Goal: Task Accomplishment & Management: Use online tool/utility

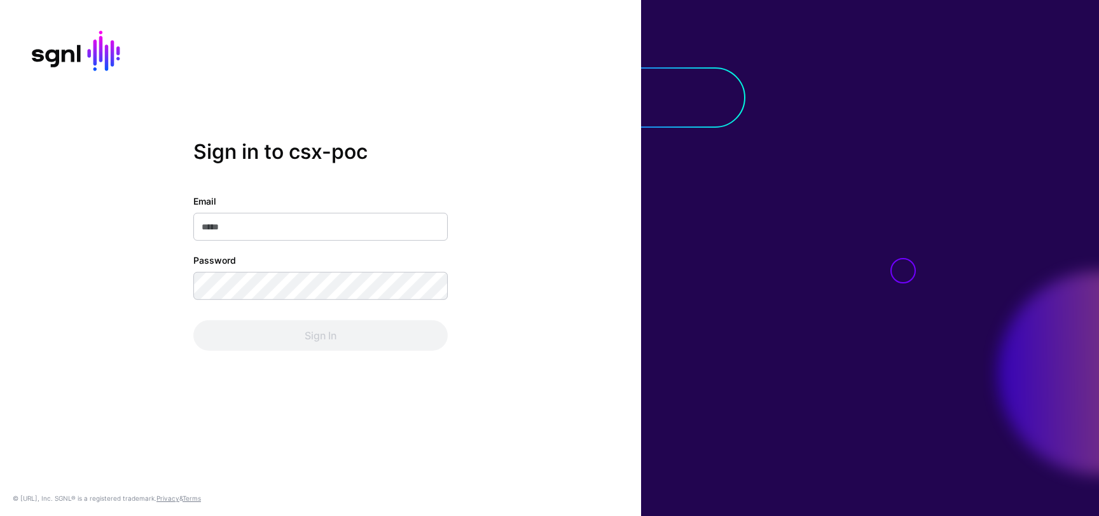
type input "**********"
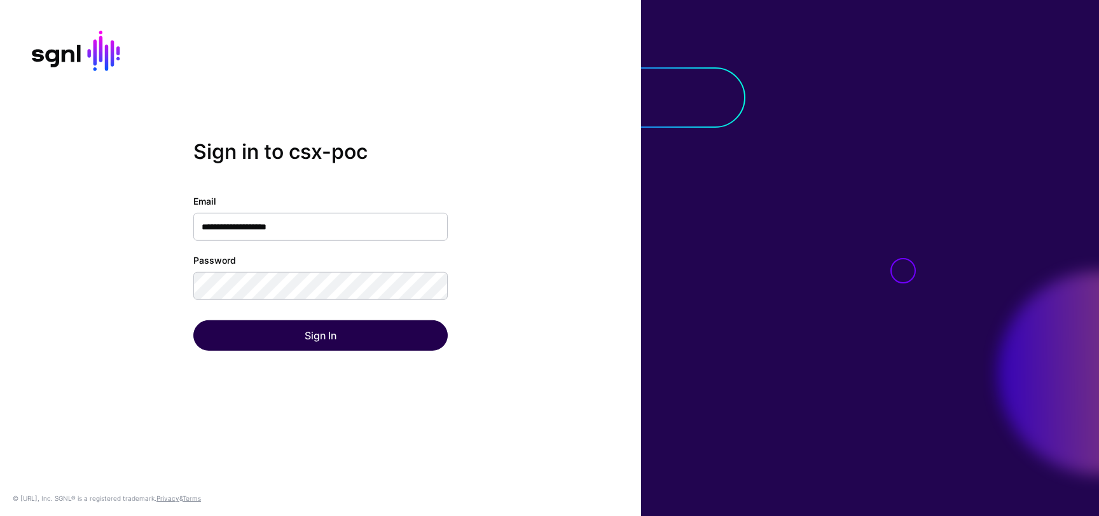
click at [328, 333] on div "Sign In" at bounding box center [320, 336] width 254 height 31
click at [328, 331] on button "Sign In" at bounding box center [320, 336] width 254 height 31
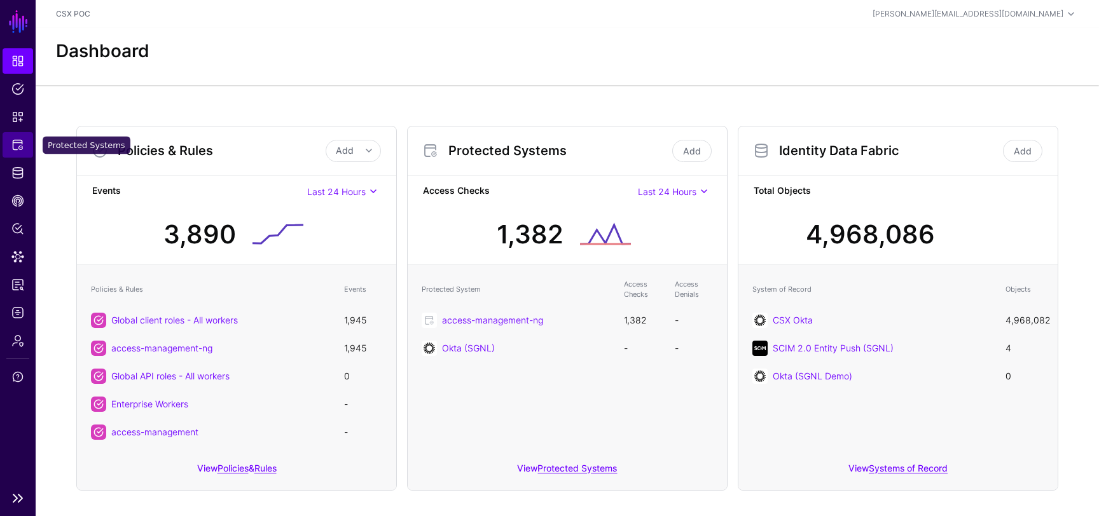
click at [13, 139] on span "Protected Systems" at bounding box center [17, 145] width 13 height 13
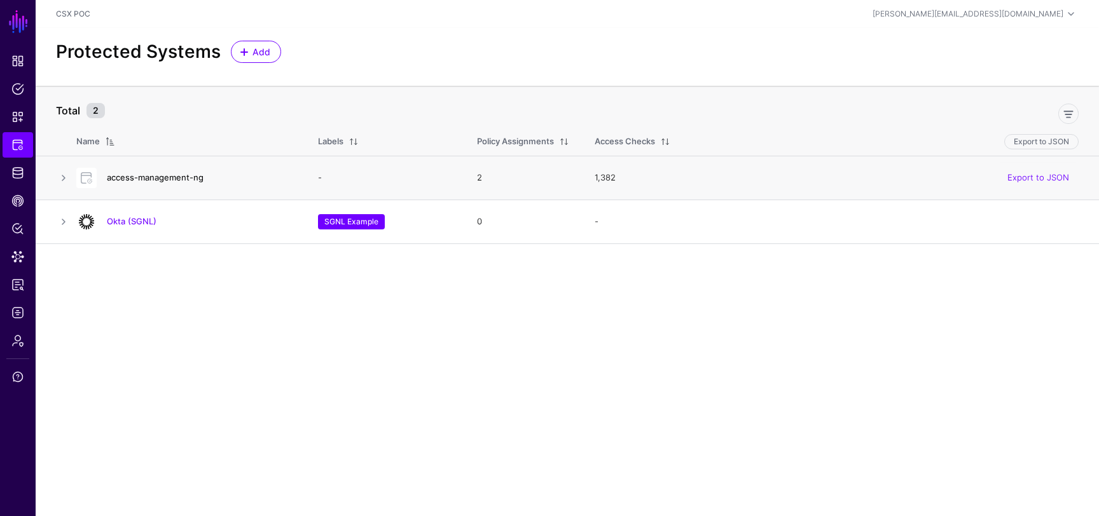
click at [144, 175] on link "access-management-ng" at bounding box center [155, 177] width 97 height 10
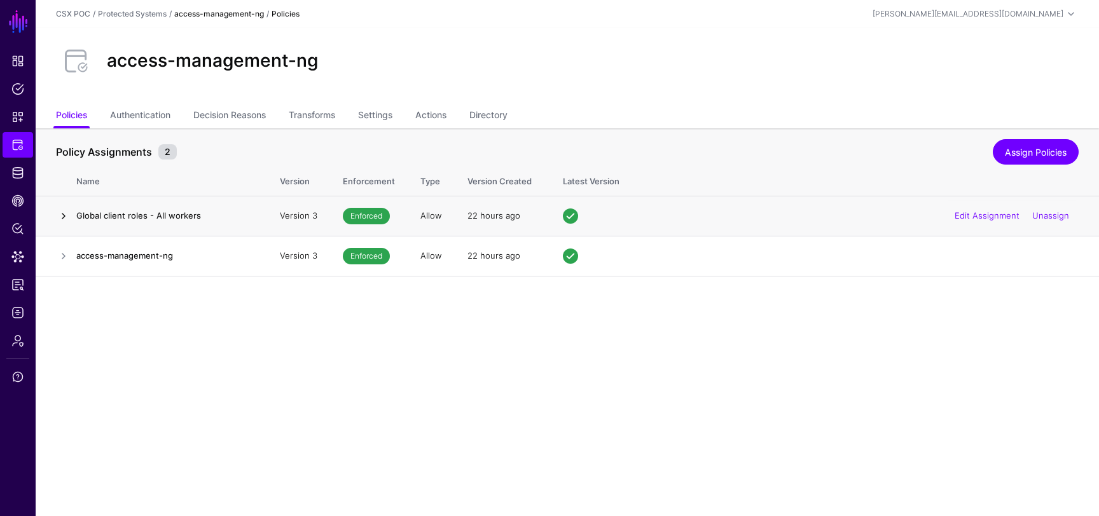
click at [65, 217] on link at bounding box center [63, 216] width 15 height 15
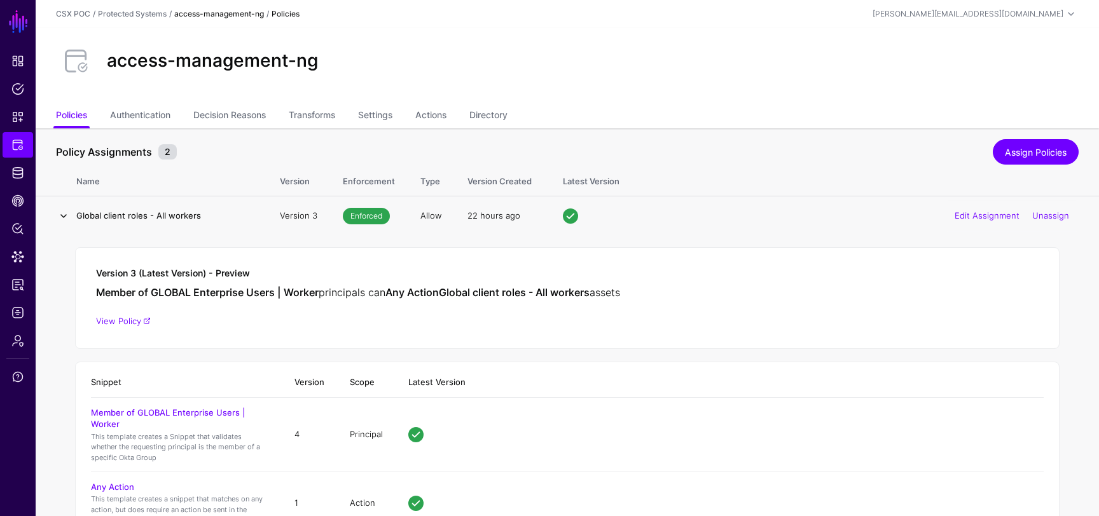
click at [66, 216] on link at bounding box center [63, 216] width 15 height 15
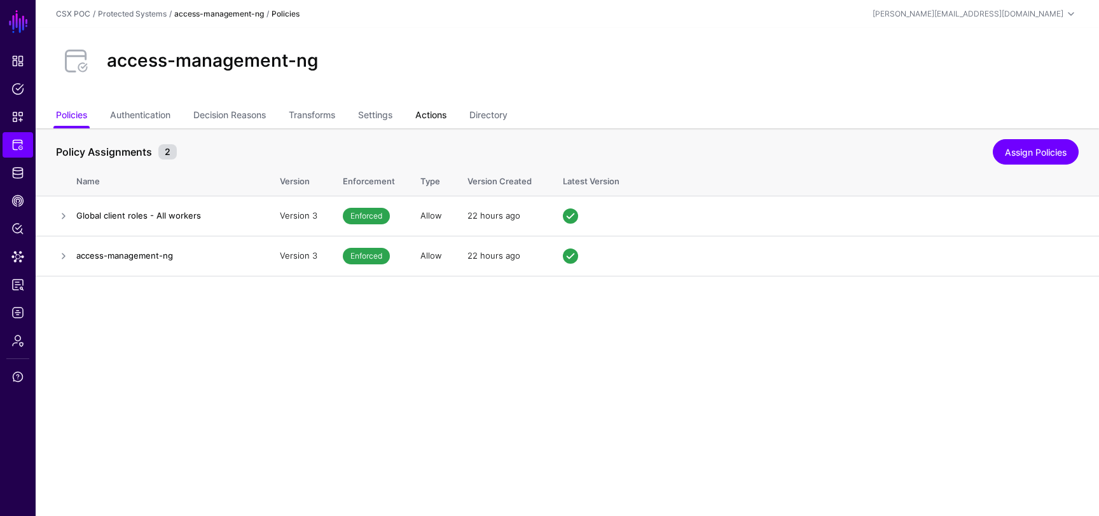
click at [429, 116] on link "Actions" at bounding box center [430, 116] width 31 height 24
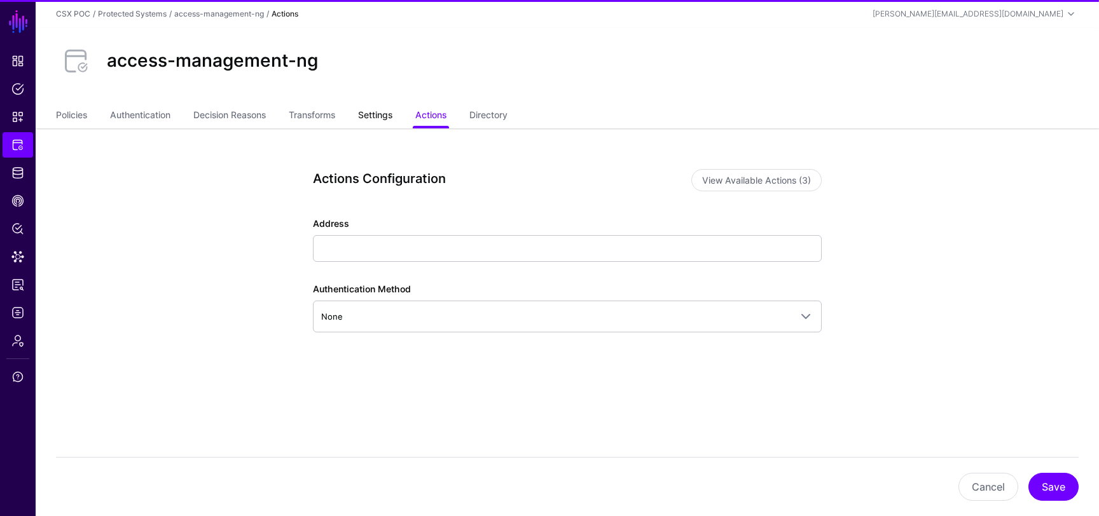
click at [384, 114] on link "Settings" at bounding box center [375, 116] width 34 height 24
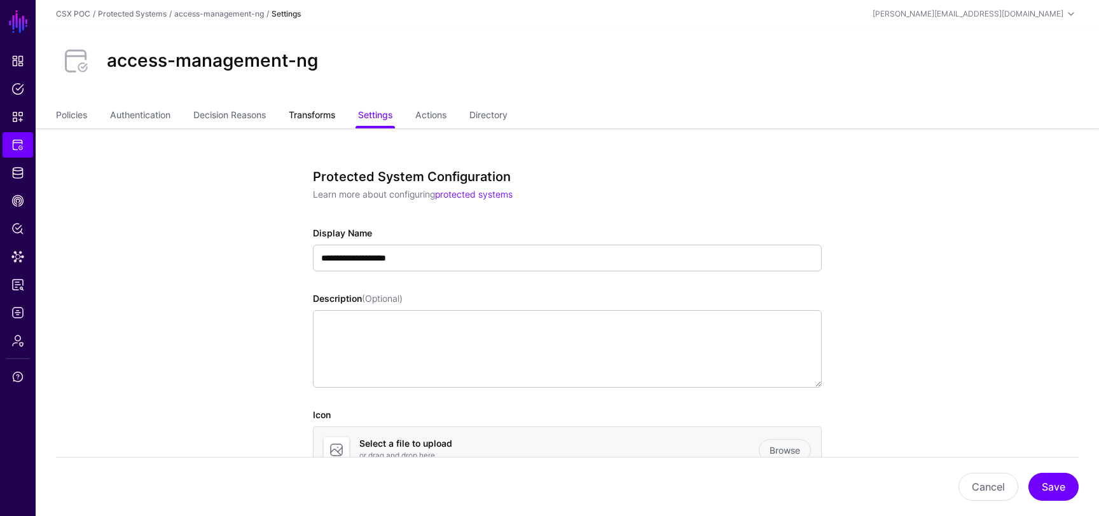
click at [325, 116] on link "Transforms" at bounding box center [312, 116] width 46 height 24
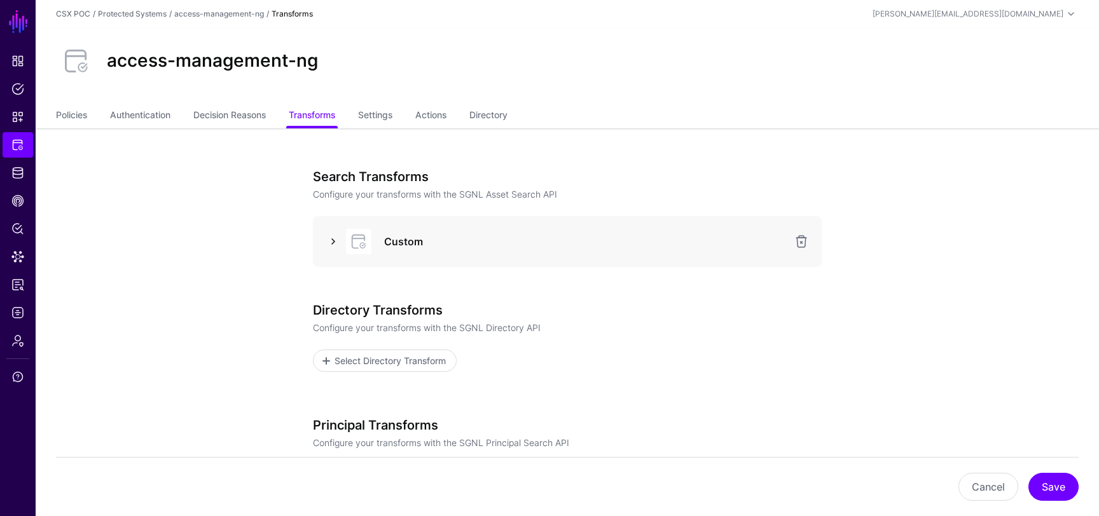
click at [336, 239] on link at bounding box center [333, 241] width 15 height 15
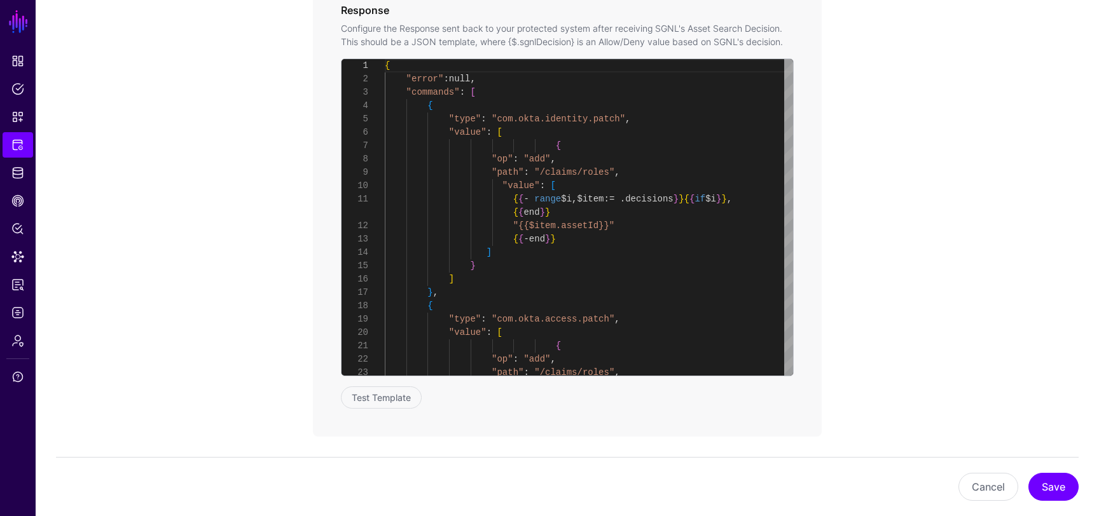
scroll to position [668, 0]
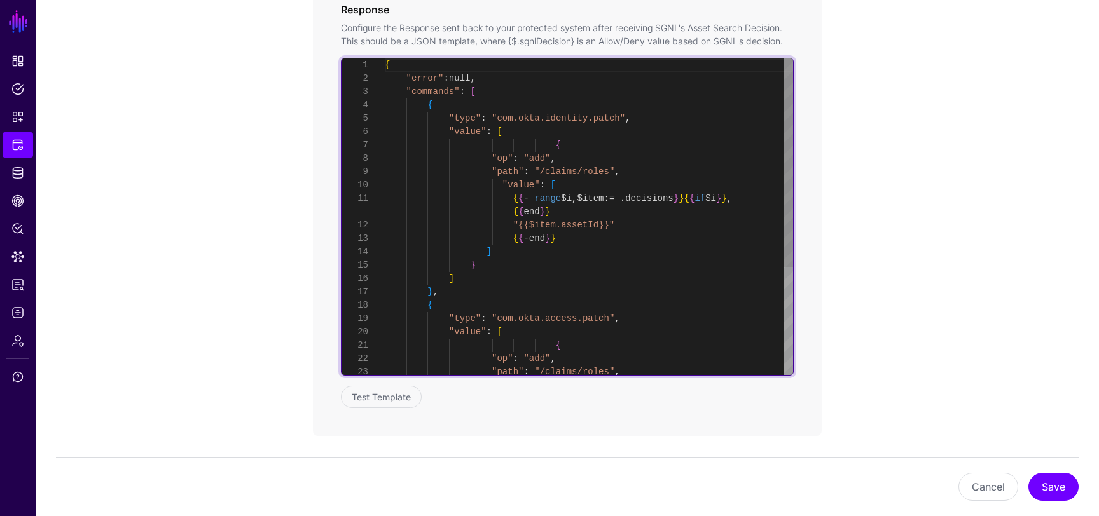
click at [663, 194] on div ""{{$item.assetId}}" { { - end } } ] } ] } , { "type" : "com.okta.access.patch" …" at bounding box center [589, 299] width 408 height 481
click at [586, 226] on div ""{{$item.assetId}}" { { - end } } ] } ] } , { "type" : "com.okta.access.patch" …" at bounding box center [589, 299] width 408 height 481
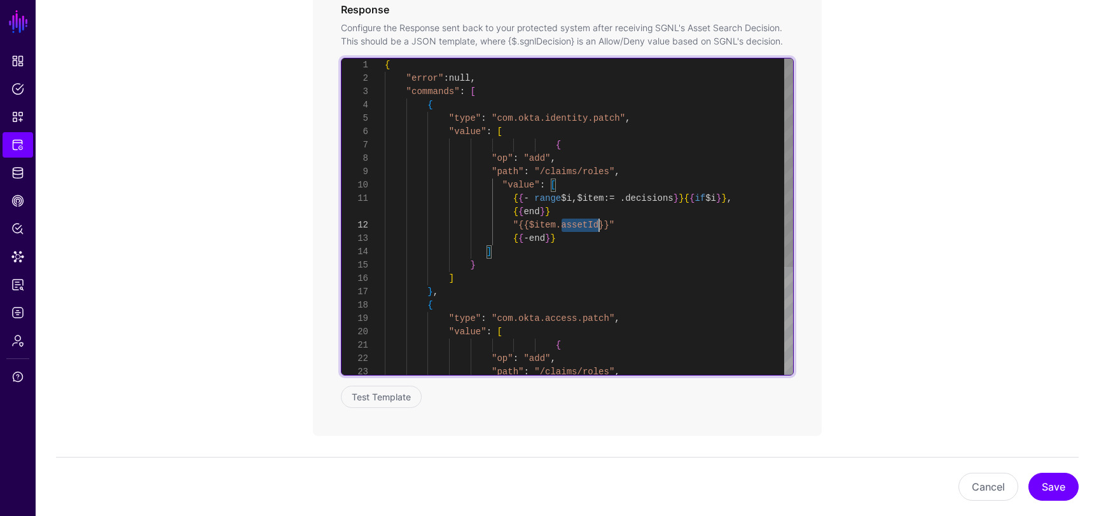
click at [586, 226] on div ""{{$item.assetId}}" { { - end } } ] } ] } , { "type" : "com.okta.access.patch" …" at bounding box center [589, 299] width 408 height 481
click at [572, 214] on div ""{{$item.assetId}}" { { - end } } ] } ] } , { "type" : "com.okta.access.patch" …" at bounding box center [589, 299] width 408 height 481
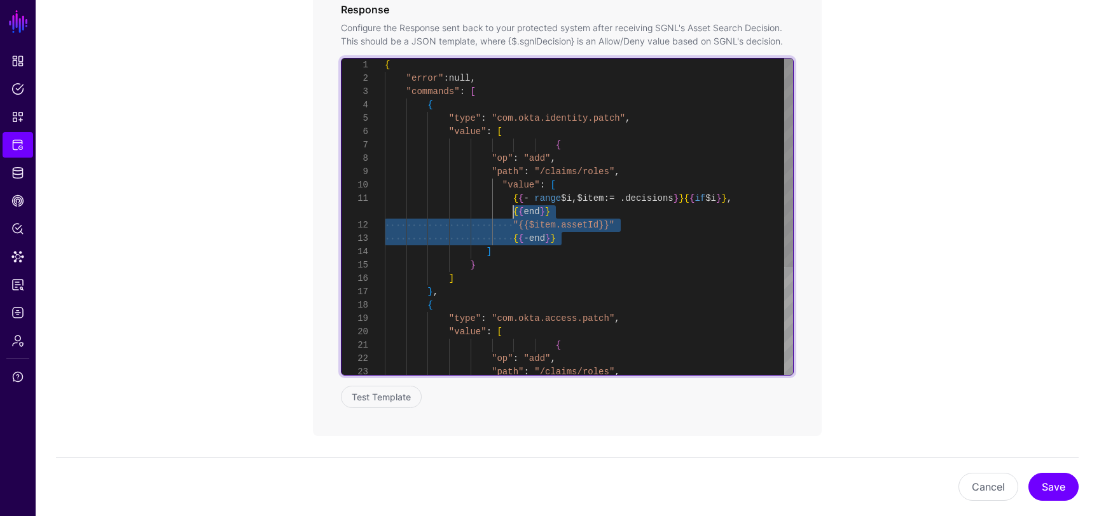
scroll to position [0, 0]
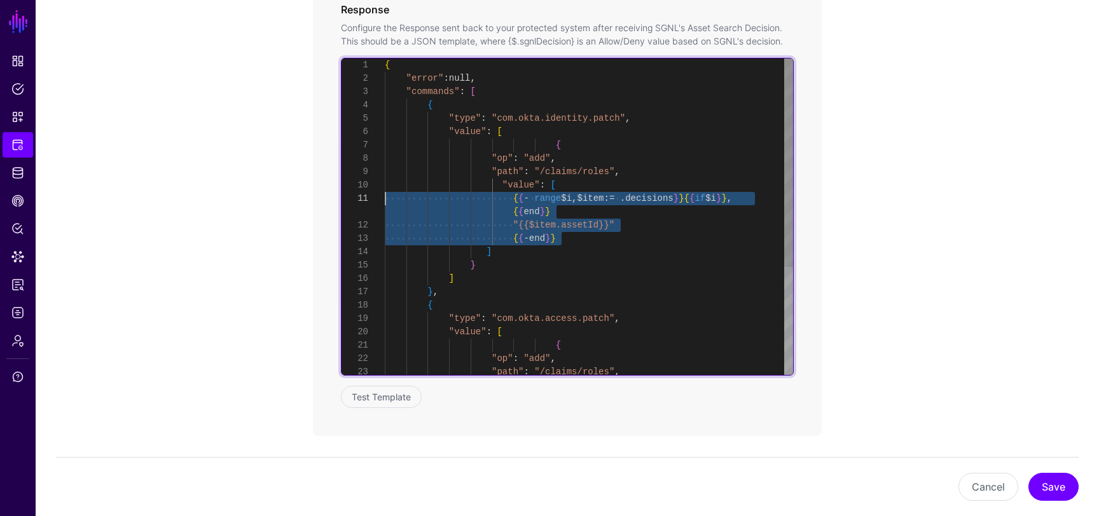
drag, startPoint x: 599, startPoint y: 242, endPoint x: 352, endPoint y: 194, distance: 251.5
click at [385, 194] on div ""{{$item.assetId}}" { { - end } } ] } ] } , { "type" : "com.okta.access.patch" …" at bounding box center [589, 299] width 408 height 481
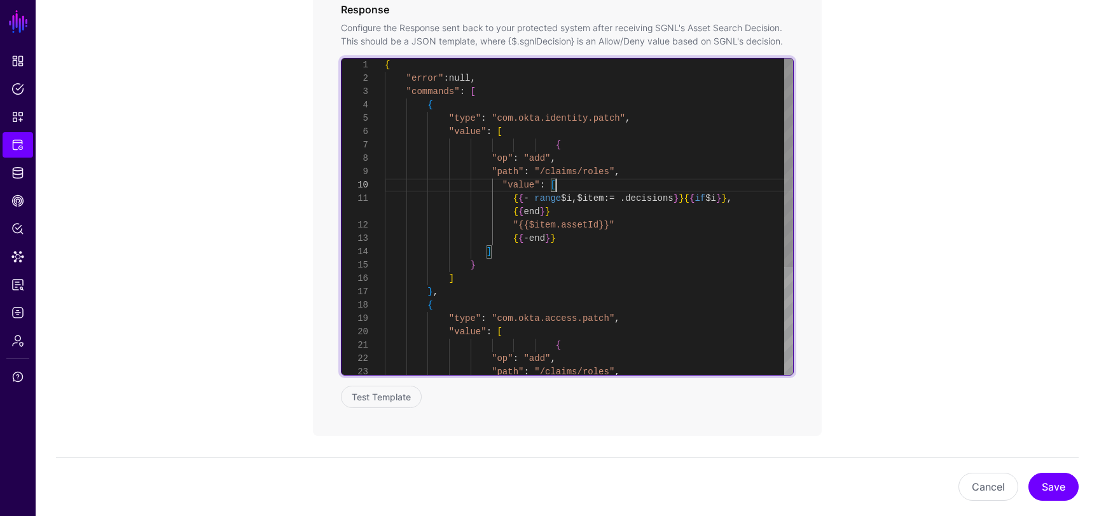
scroll to position [120, 0]
click at [588, 190] on div ""{{$item.assetId}}" { { - end } } ] } ] } , { "type" : "com.okta.access.patch" …" at bounding box center [589, 299] width 408 height 481
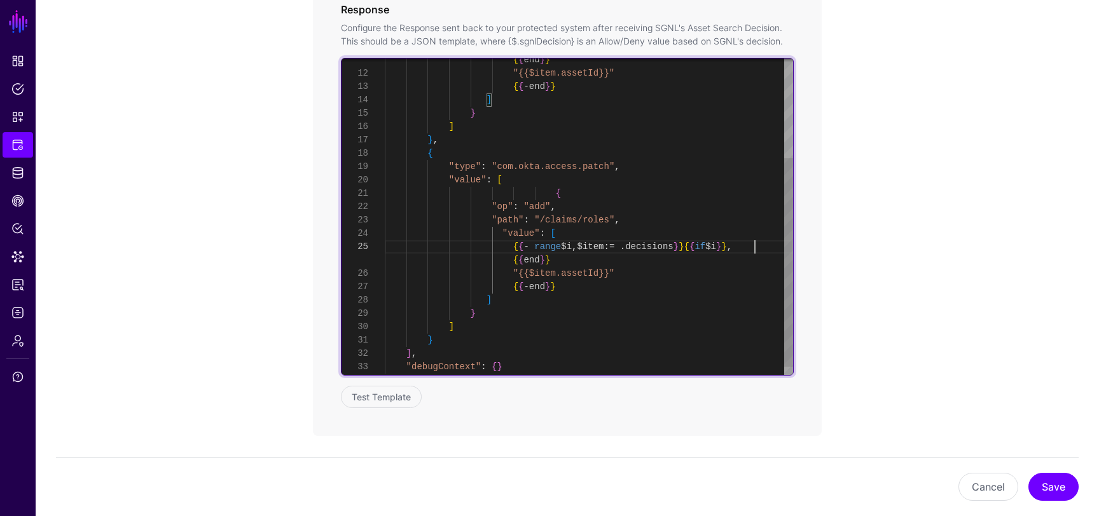
click at [762, 248] on div ""{{$item.assetId}}" { { - end } } ] } ] } , { "type" : "com.okta.access.patch" …" at bounding box center [589, 147] width 408 height 481
click at [763, 246] on div ""{{$item.assetId}}" { { - end } } ] } ] } , { "type" : "com.okta.access.patch" …" at bounding box center [589, 147] width 408 height 481
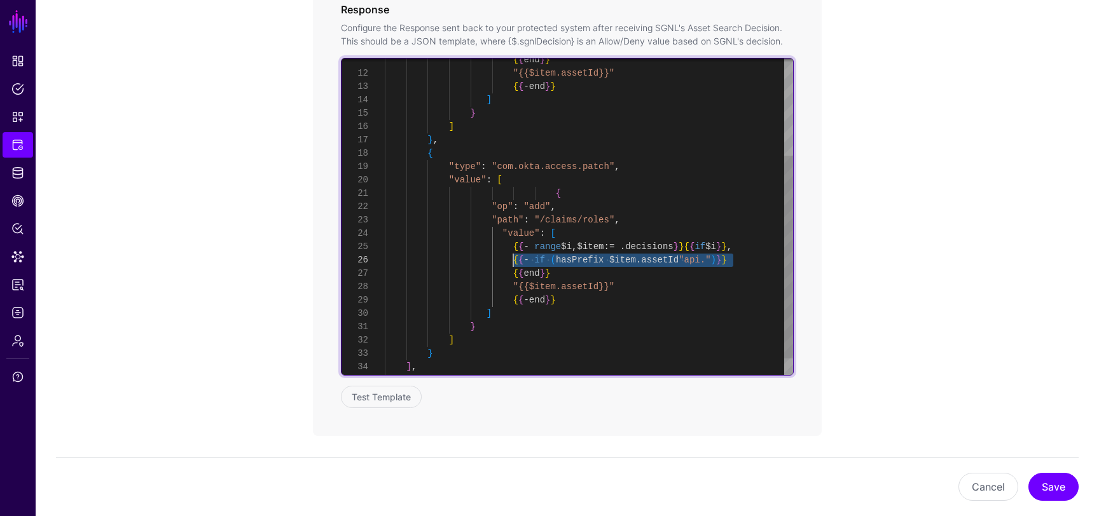
drag, startPoint x: 748, startPoint y: 261, endPoint x: 513, endPoint y: 260, distance: 235.3
click at [513, 260] on div ""{{$item.assetId}}" { { - end } } ] } ] } , { "type" : "com.okta.access.patch" …" at bounding box center [589, 154] width 408 height 494
drag, startPoint x: 564, startPoint y: 263, endPoint x: 513, endPoint y: 263, distance: 50.2
click at [513, 263] on div ""{{$item.assetId}}" { { - end } } ] } ] } , { "type" : "com.okta.access.patch" …" at bounding box center [589, 154] width 408 height 494
click at [749, 279] on div ""{{$item.assetId}}" { { - end } } ] } ] } , { "type" : "com.okta.access.patch" …" at bounding box center [589, 154] width 408 height 494
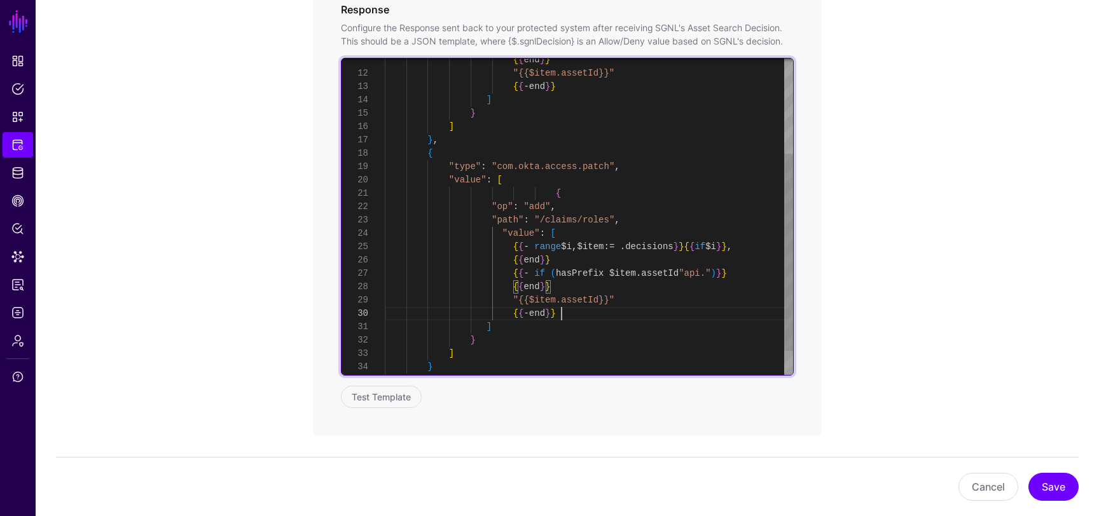
scroll to position [0, 0]
drag, startPoint x: 572, startPoint y: 312, endPoint x: 514, endPoint y: 311, distance: 58.5
click at [514, 311] on div ""{{$item.assetId}}" { { - end } } ] } ] } , { "type" : "com.okta.access.patch" …" at bounding box center [589, 161] width 408 height 508
click at [574, 287] on div ""{{$item.assetId}}" { { - end } } ] } ] } , { "type" : "com.okta.access.patch" …" at bounding box center [589, 161] width 408 height 508
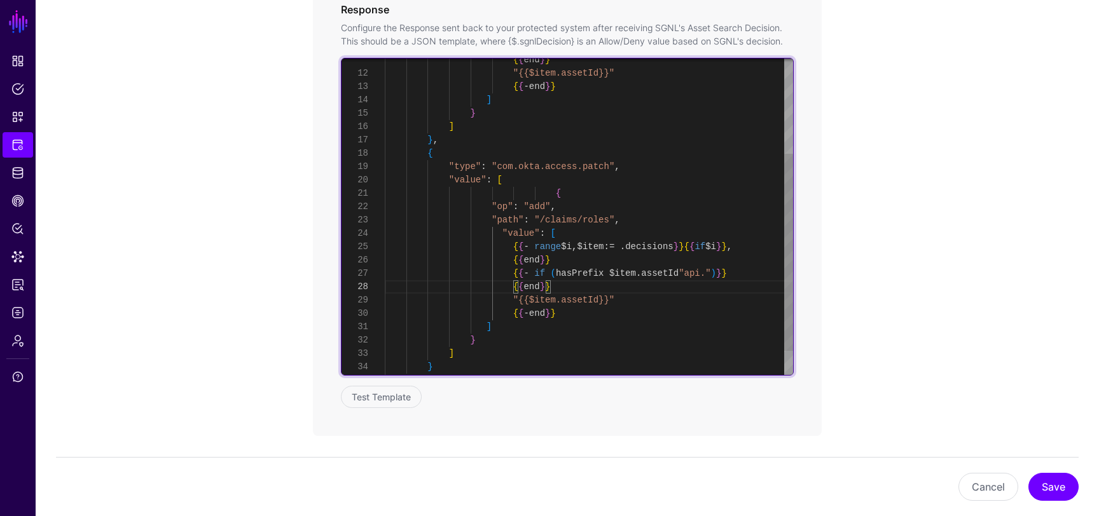
click at [647, 300] on div ""{{$item.assetId}}" { { - end } } ] } ] } , { "type" : "com.okta.access.patch" …" at bounding box center [589, 161] width 408 height 508
click at [513, 289] on div ""{{$item.assetId}}" { { - end } } ] } ] } , { "type" : "com.okta.access.patch" …" at bounding box center [589, 167] width 408 height 521
click at [511, 314] on div ""{{$item.assetId}}" { { - end } } ] } ] } , { "type" : "com.okta.access.patch" …" at bounding box center [589, 167] width 408 height 521
click at [515, 300] on div ""{{$item.assetId}}" { { - end } } ] } ] } , { "type" : "com.okta.access.patch" …" at bounding box center [589, 167] width 408 height 521
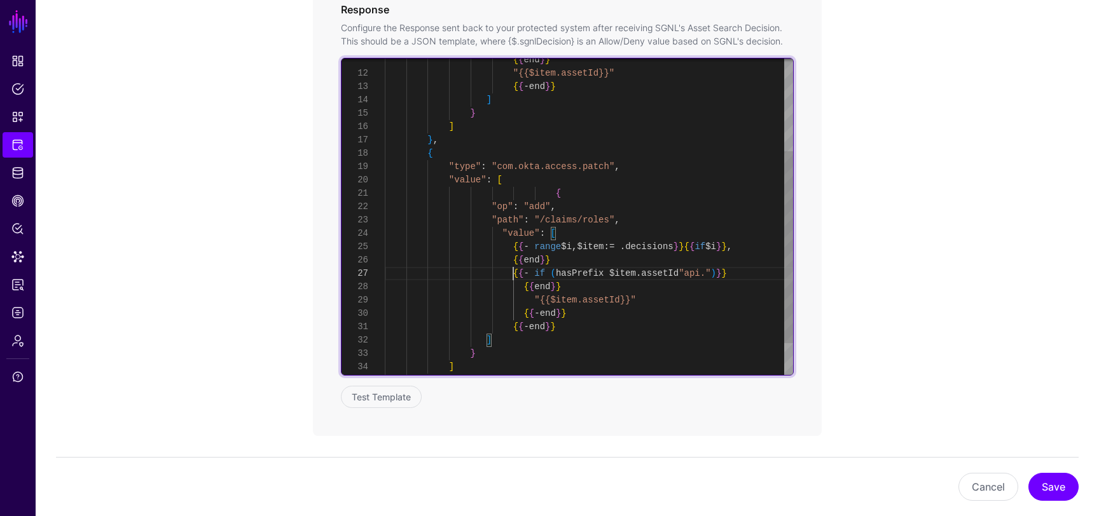
scroll to position [93, 0]
click at [515, 275] on div ""{{$item.assetId}}" { { - end } } ] } ] } , { "type" : "com.okta.access.patch" …" at bounding box center [589, 167] width 408 height 521
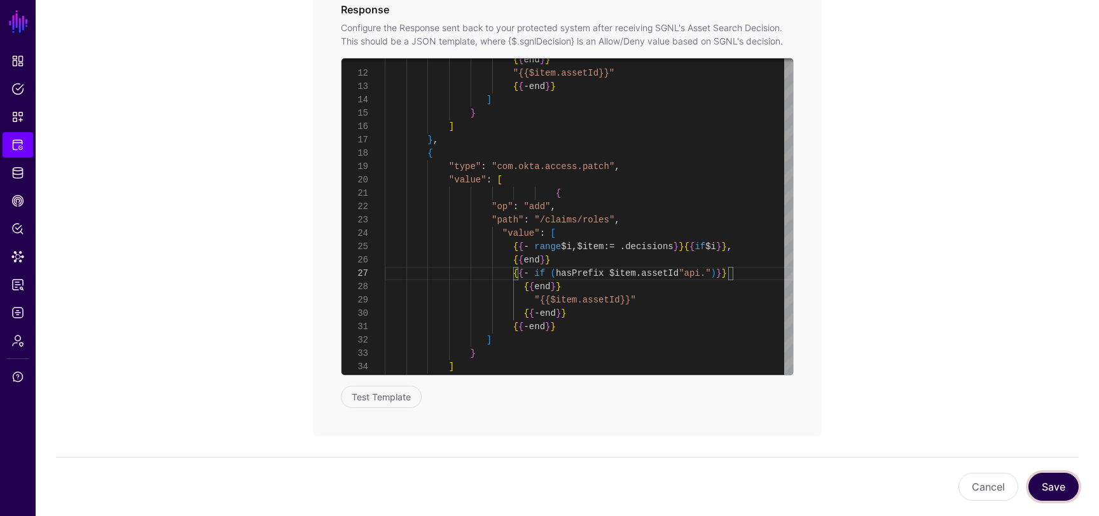
click at [1051, 480] on button "Save" at bounding box center [1053, 487] width 50 height 28
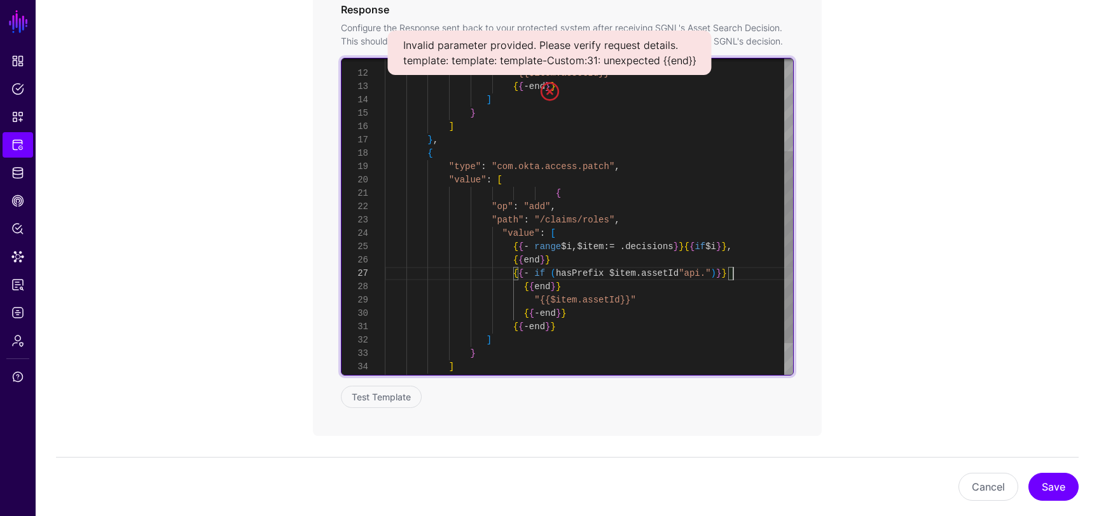
click at [755, 273] on div ""{{$item.assetId}}" { { - end } } ] } ] } , { "type" : "com.okta.access.patch" …" at bounding box center [589, 167] width 408 height 521
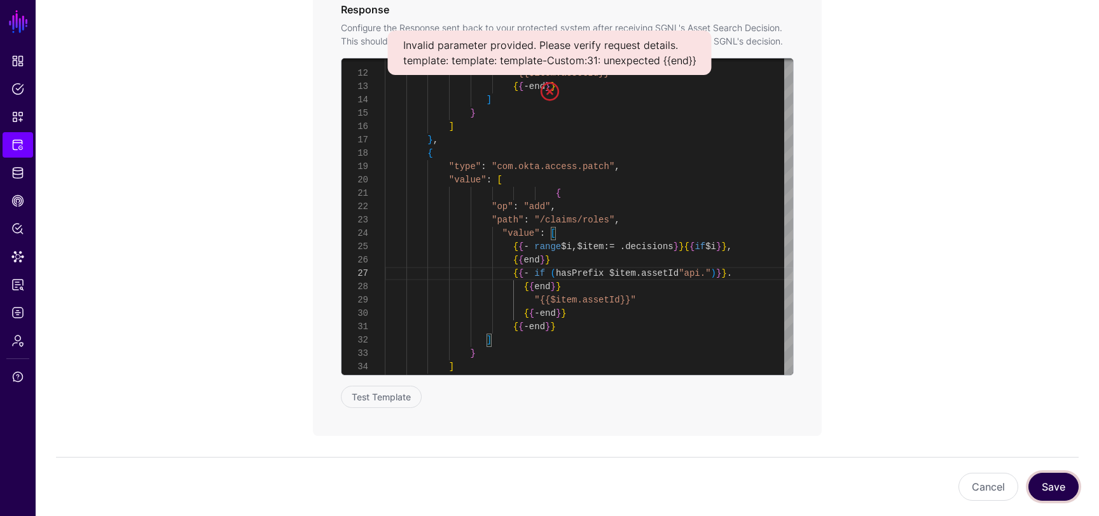
click at [1050, 485] on button "Save" at bounding box center [1053, 487] width 50 height 28
click at [550, 90] on link at bounding box center [549, 91] width 20 height 20
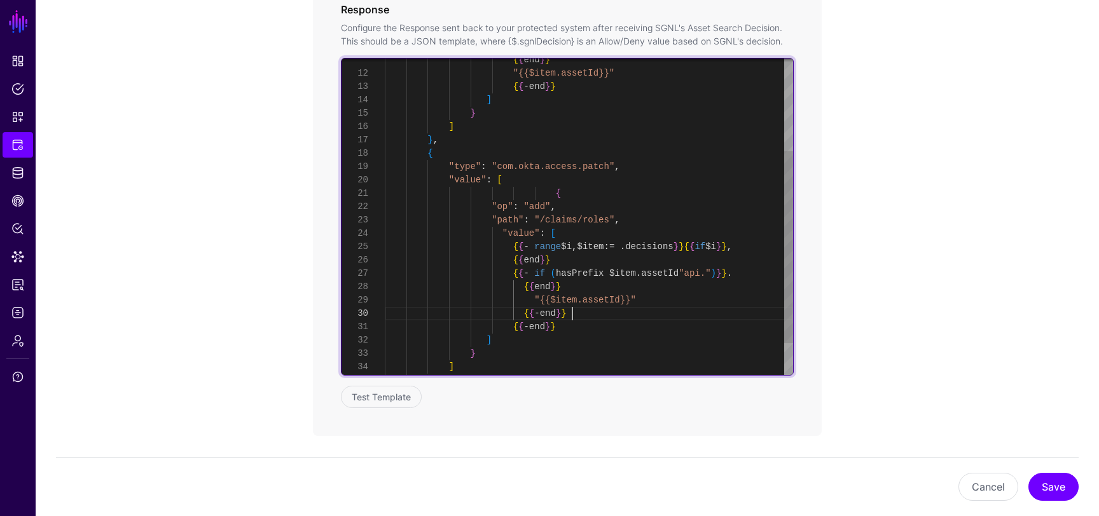
scroll to position [0, 0]
click at [596, 315] on div ""{{$item.assetId}}" { { - end } } ] } ] } , { "type" : "com.okta.access.patch" …" at bounding box center [589, 167] width 408 height 521
click at [515, 272] on div ""{{$item.assetId}}" { { - end } } ] } ] } , { "type" : "com.okta.access.patch" …" at bounding box center [589, 167] width 408 height 521
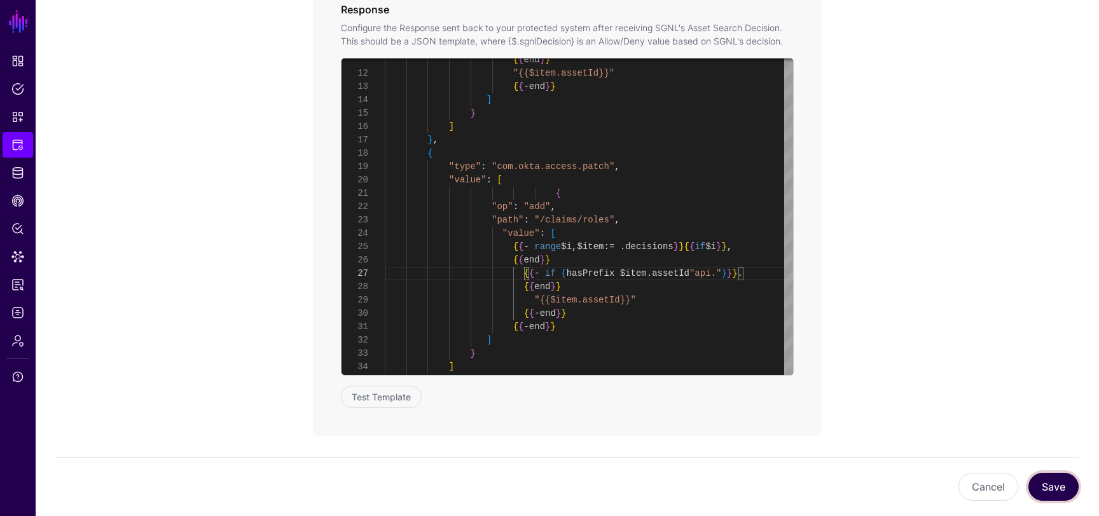
click at [1043, 485] on button "Save" at bounding box center [1053, 487] width 50 height 28
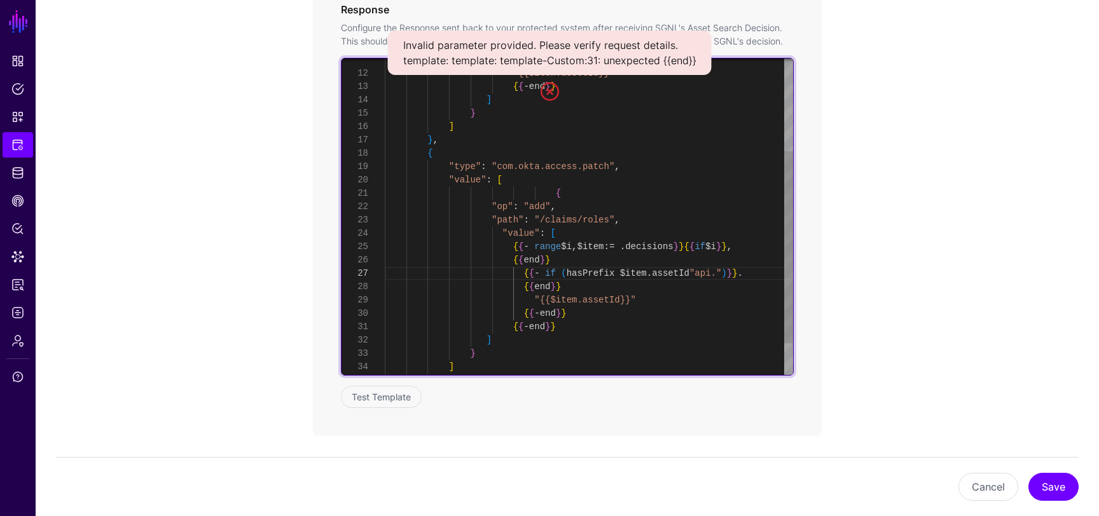
scroll to position [0, 0]
click at [639, 318] on div ""{{$item.assetId}}" { { - end } } ] } ] } , { "type" : "com.okta.access.patch" …" at bounding box center [589, 167] width 408 height 521
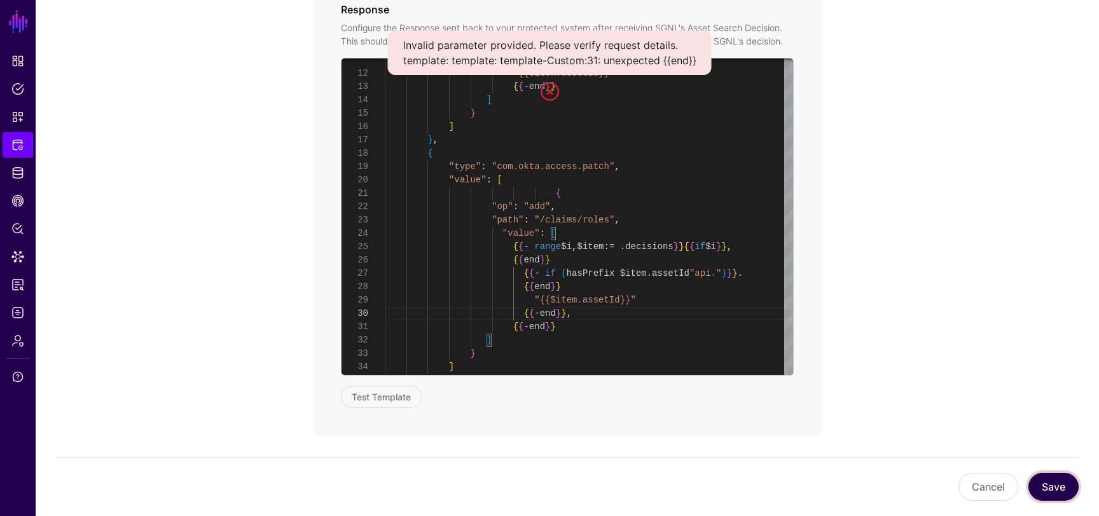
click at [1035, 489] on button "Save" at bounding box center [1053, 487] width 50 height 28
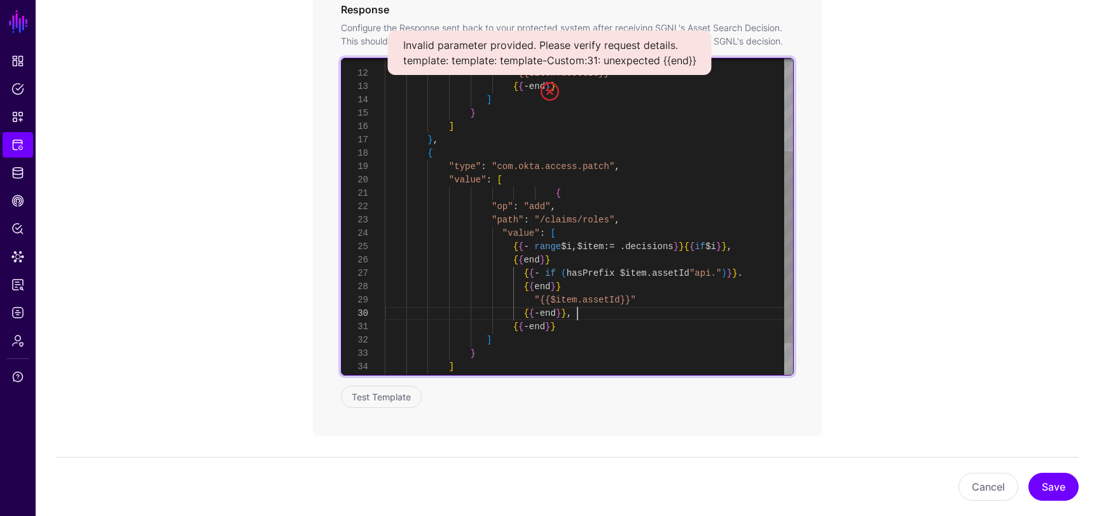
click at [625, 317] on div ""{{$item.assetId}}" { { - end } } ] } ] } , { "type" : "com.okta.access.patch" …" at bounding box center [589, 167] width 408 height 521
click at [761, 273] on div ""{{$item.assetId}}" { { - end } } ] } ] } , { "type" : "com.okta.access.patch" …" at bounding box center [589, 167] width 408 height 521
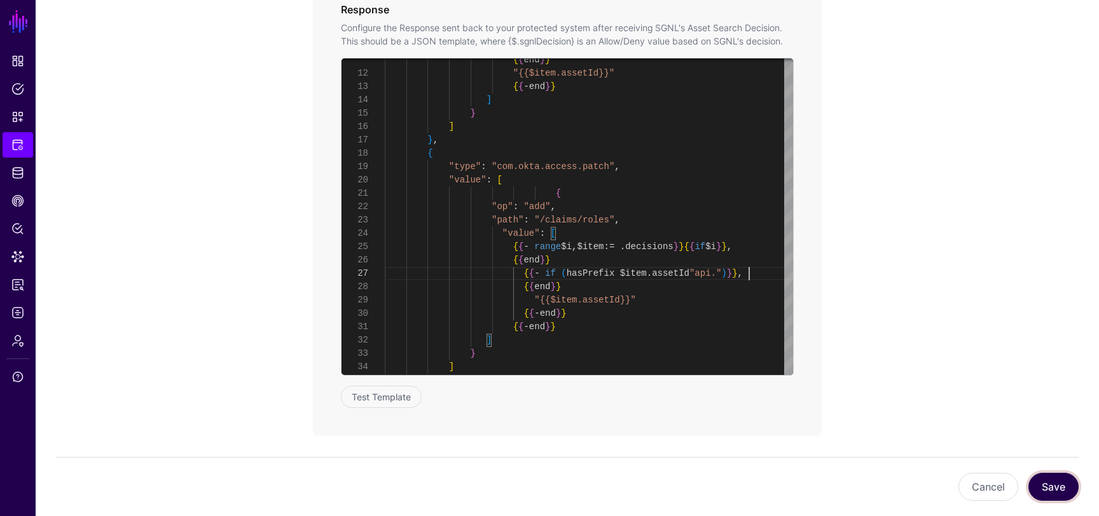
click at [1051, 483] on button "Save" at bounding box center [1053, 487] width 50 height 28
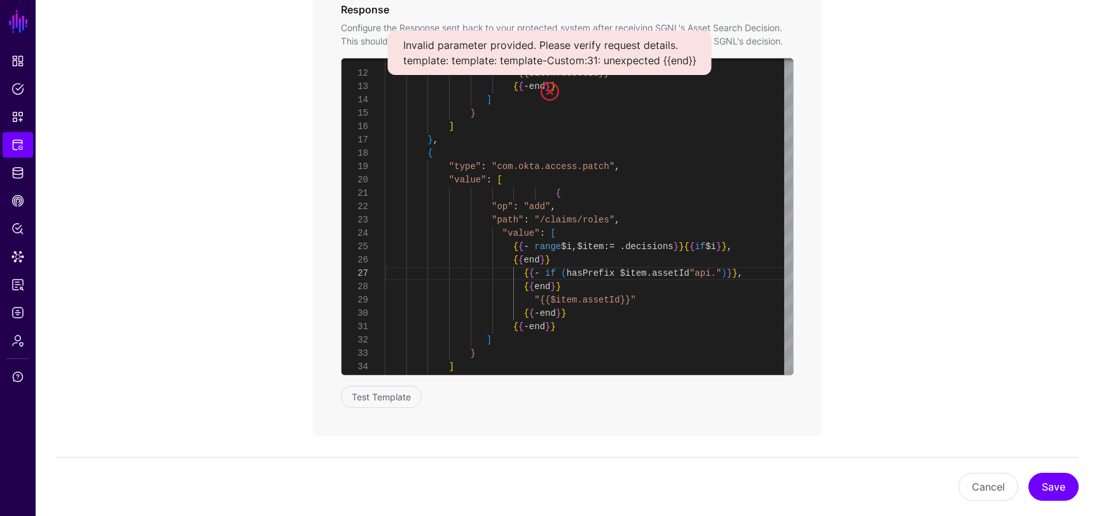
click at [548, 88] on link at bounding box center [549, 91] width 20 height 20
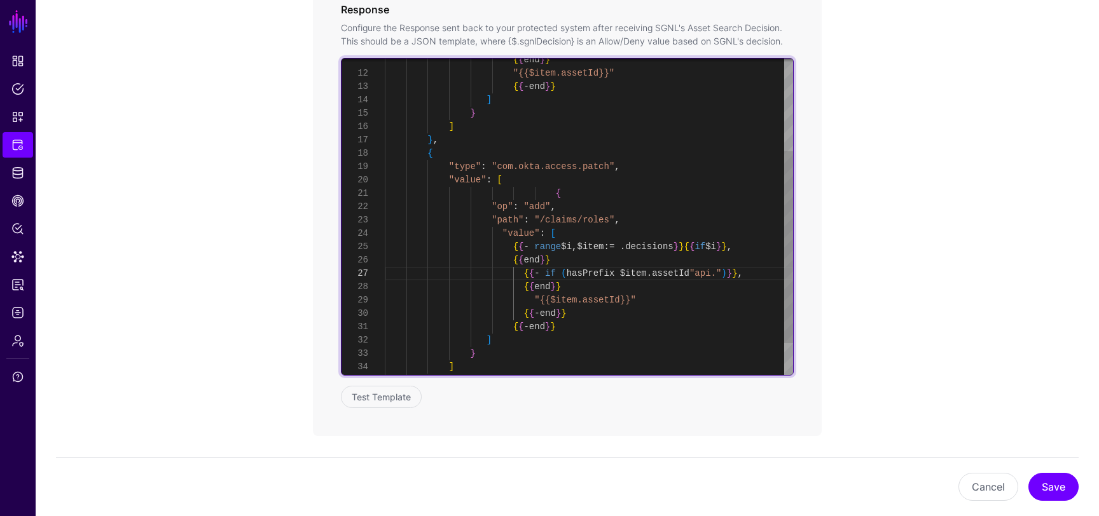
scroll to position [80, 0]
click at [560, 260] on div ""{{$item.assetId}}" { { - end } } ] } ] } , { "type" : "com.okta.access.patch" …" at bounding box center [589, 167] width 408 height 521
click at [760, 277] on div ""{{$item.assetId}}" { { - end } } ] } ] } , { "type" : "com.okta.access.patch" …" at bounding box center [589, 167] width 408 height 521
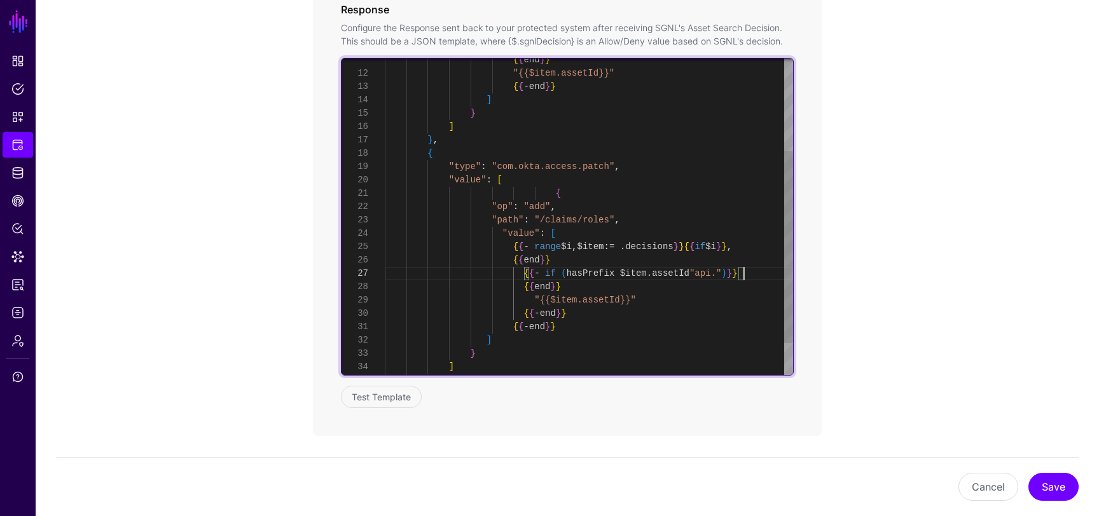
click at [539, 263] on div ""{{$item.assetId}}" { { - end } } ] } ] } , { "type" : "com.okta.access.patch" …" at bounding box center [589, 167] width 408 height 521
click at [541, 287] on div ""{{$item.assetId}}" { { - end } } ] } ] } , { "type" : "com.okta.access.patch" …" at bounding box center [589, 167] width 408 height 521
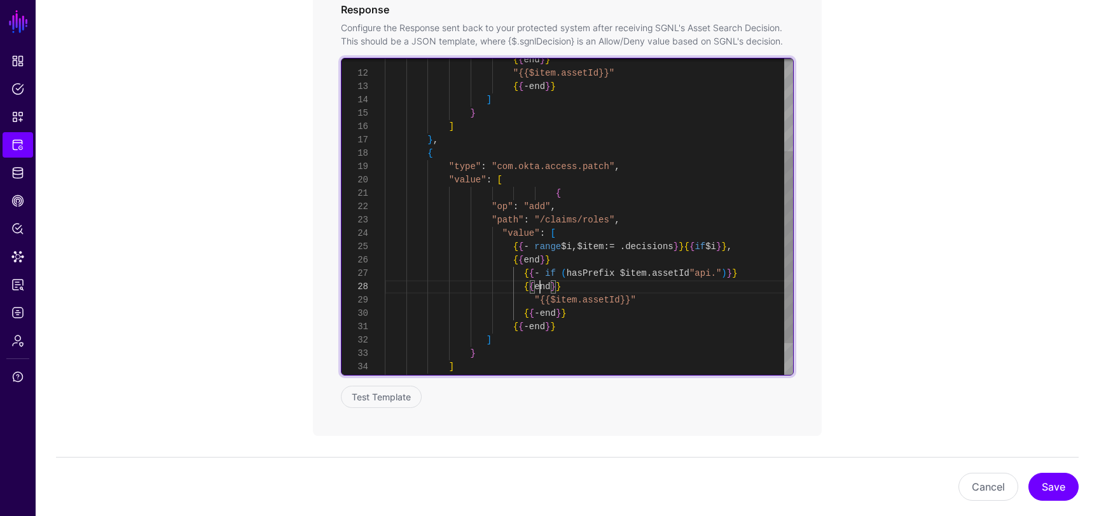
click at [541, 287] on div ""{{$item.assetId}}" { { - end } } ] } ] } , { "type" : "com.okta.access.patch" …" at bounding box center [589, 167] width 408 height 521
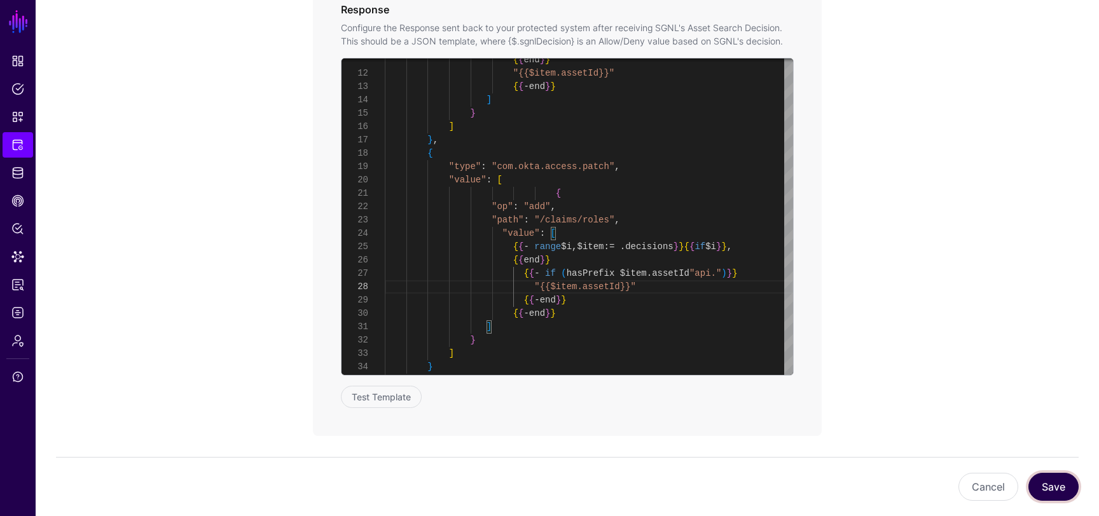
click at [1056, 496] on button "Save" at bounding box center [1053, 487] width 50 height 28
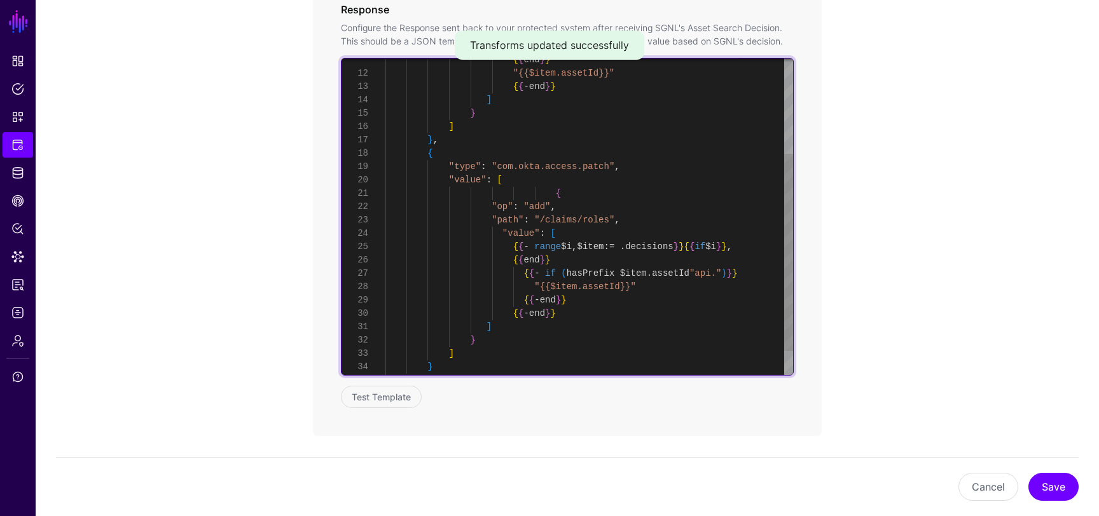
scroll to position [93, 0]
click at [710, 277] on div "{ { end } } "{{$item.assetId}}" { { - end } } ] } ] } , { "type" : "com.okta.ac…" at bounding box center [589, 161] width 408 height 508
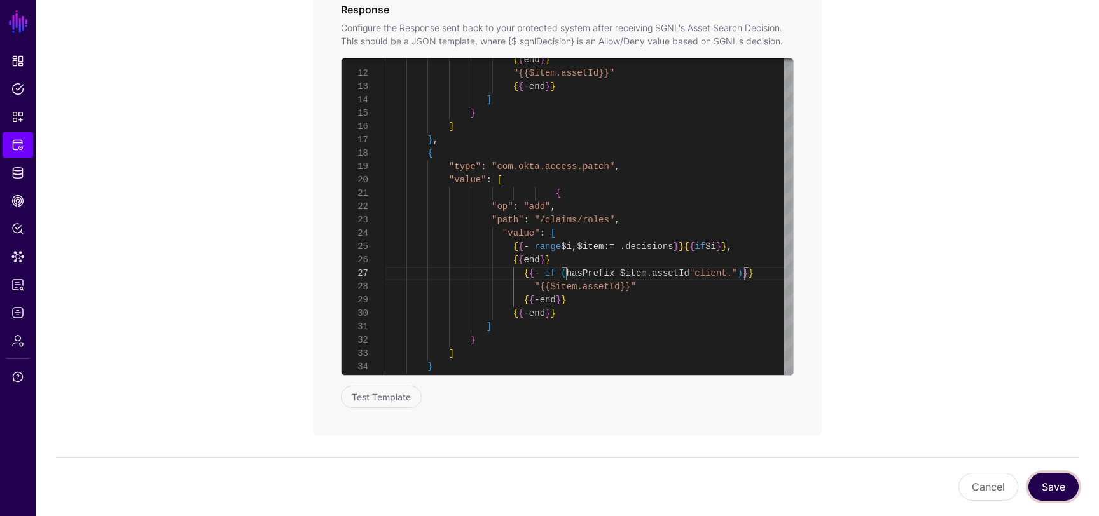
click at [1074, 476] on button "Save" at bounding box center [1053, 487] width 50 height 28
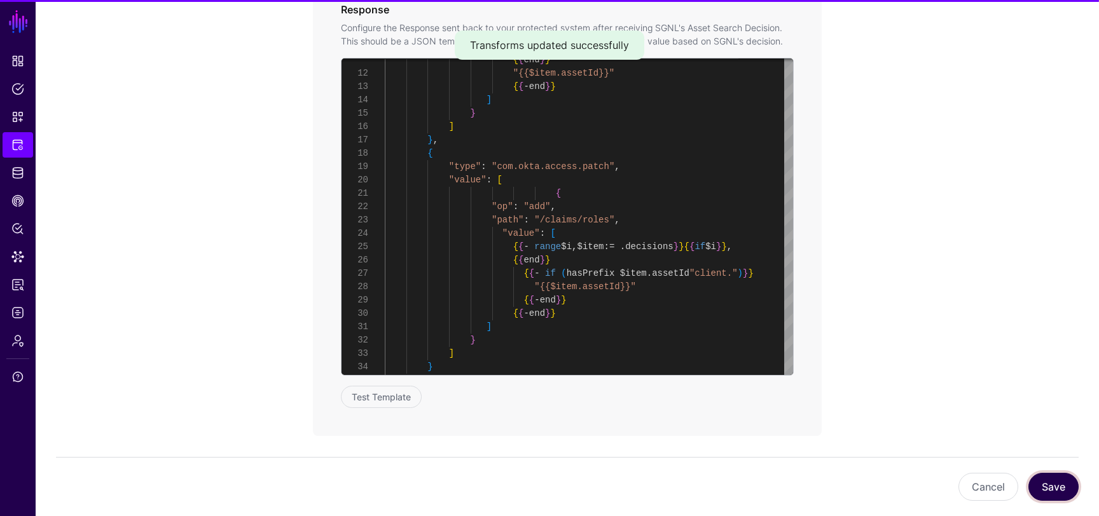
click at [1069, 481] on button "Save" at bounding box center [1053, 487] width 50 height 28
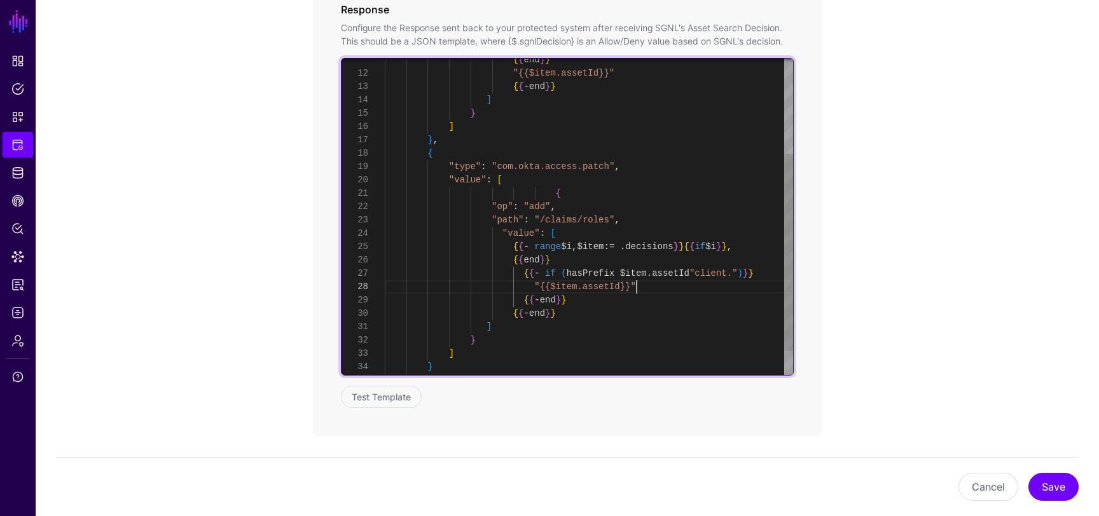
scroll to position [107, 0]
click at [654, 287] on div "{ { end } } "{{$item.assetId}}" { { - end } } ] } ] } , { "type" : "com.okta.ac…" at bounding box center [589, 161] width 408 height 508
click at [620, 296] on div "{ { end } } "{{$item.assetId}}" { { - end } } ] } ] } , { "type" : "com.okta.ac…" at bounding box center [589, 167] width 408 height 521
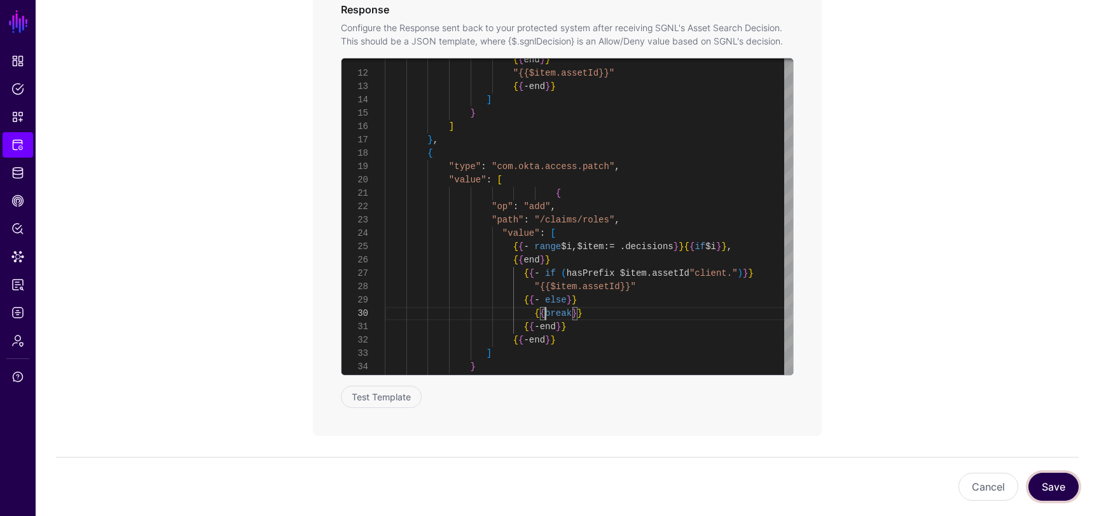
click at [1069, 485] on button "Save" at bounding box center [1053, 487] width 50 height 28
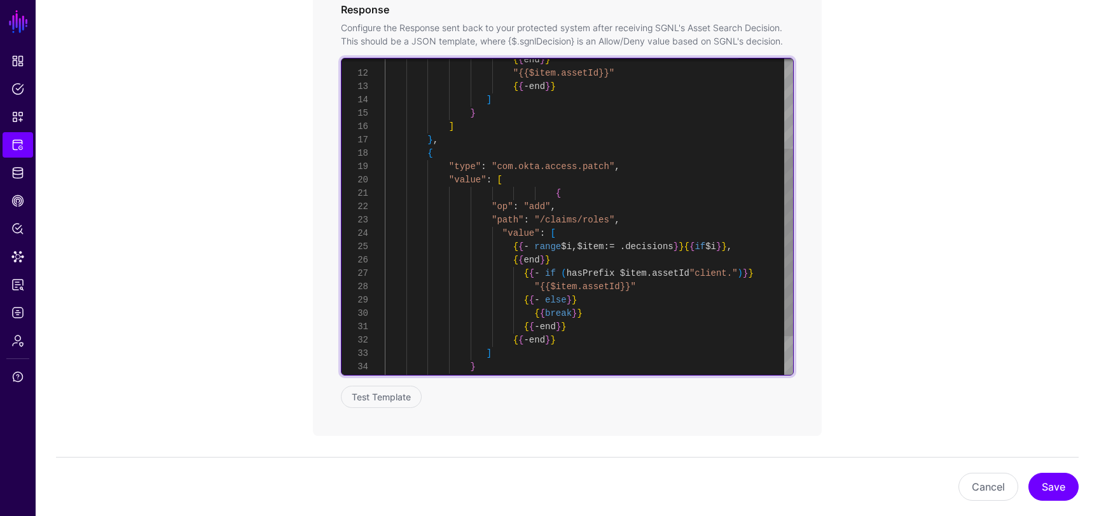
click at [720, 275] on div "{ { end } } "{{$item.assetId}}" { { - end } } ] } ] } , { "type" : "com.okta.ac…" at bounding box center [589, 174] width 408 height 534
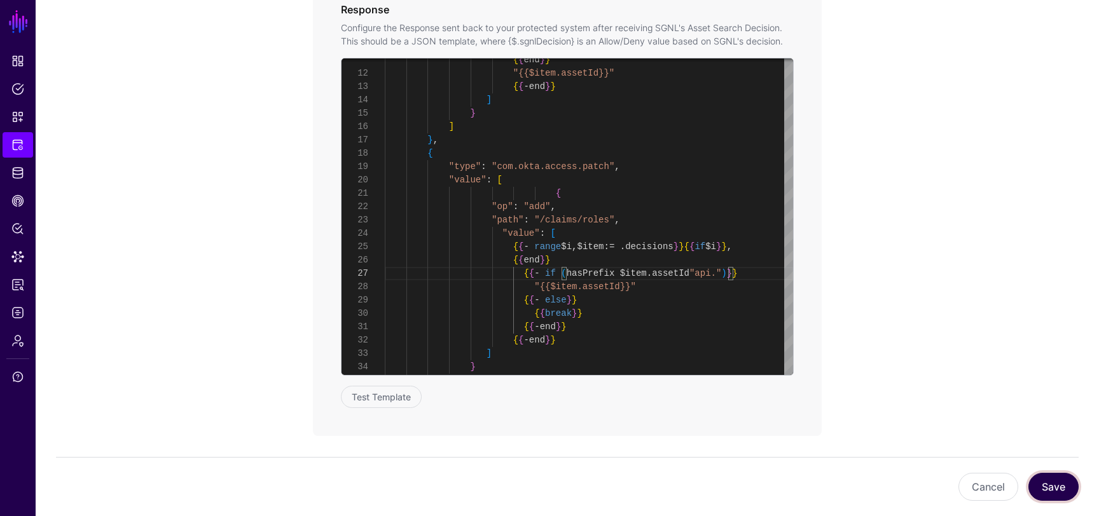
click at [1057, 483] on button "Save" at bounding box center [1053, 487] width 50 height 28
type textarea "**********"
